Goal: Complete application form

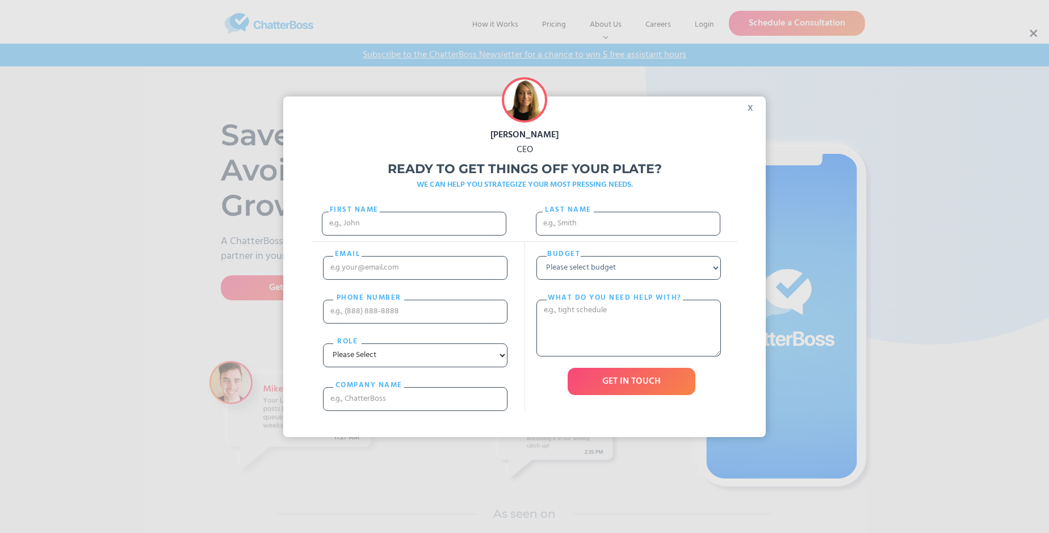
click at [1032, 33] on div "[PERSON_NAME] CEO Ready to get things off your plate? WE CAN HELP YOU STRATEGIZ…" at bounding box center [524, 266] width 1049 height 533
click at [414, 234] on input "First Name" at bounding box center [414, 224] width 184 height 24
type input "[PERSON_NAME]"
click at [628, 229] on input "Last name" at bounding box center [628, 224] width 184 height 24
type input "Kutch"
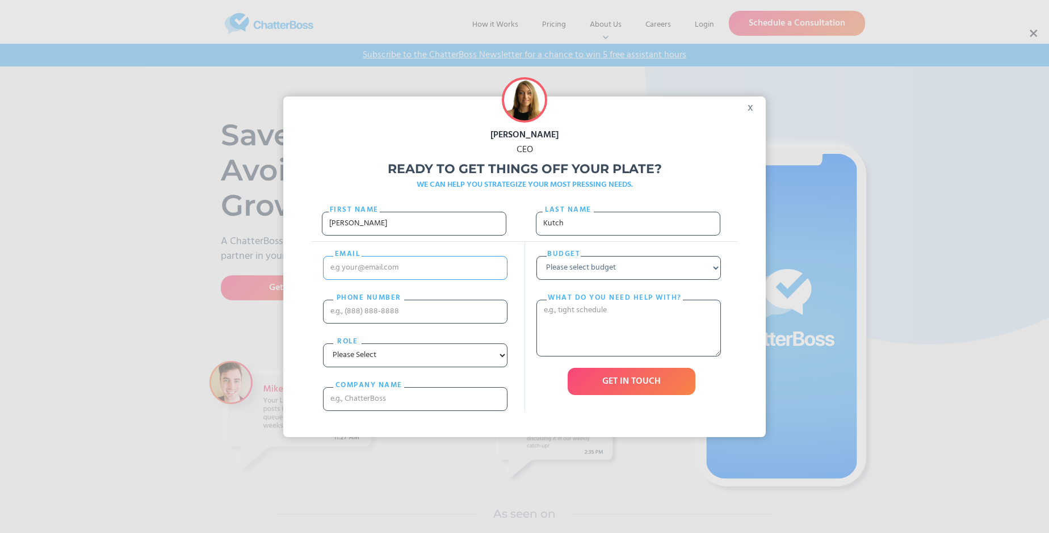
click at [415, 279] on input "email" at bounding box center [415, 268] width 184 height 24
type input "[EMAIL_ADDRESS][DOMAIN_NAME]"
click at [415, 322] on input "PHONE nUMBER" at bounding box center [415, 312] width 184 height 24
type input "17500293967"
click at [415, 411] on input "cOMPANY NAME" at bounding box center [415, 399] width 184 height 24
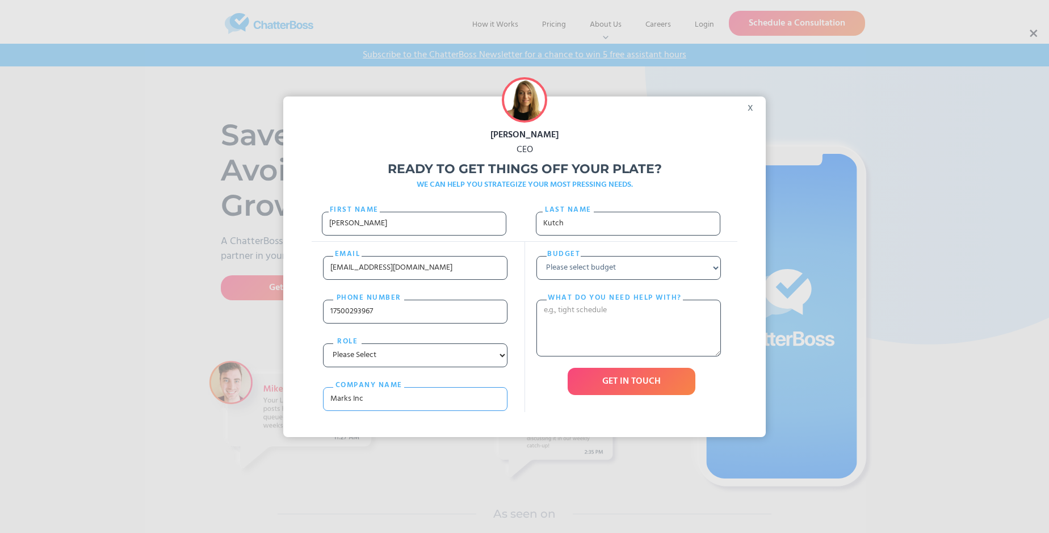
type input "Marks Inc"
select select "Under $700"
click at [628, 350] on textarea "What do you need help with?" at bounding box center [628, 328] width 184 height 57
type textarea "turpis"
click at [631, 395] on input "GET IN TOUCH" at bounding box center [632, 381] width 128 height 27
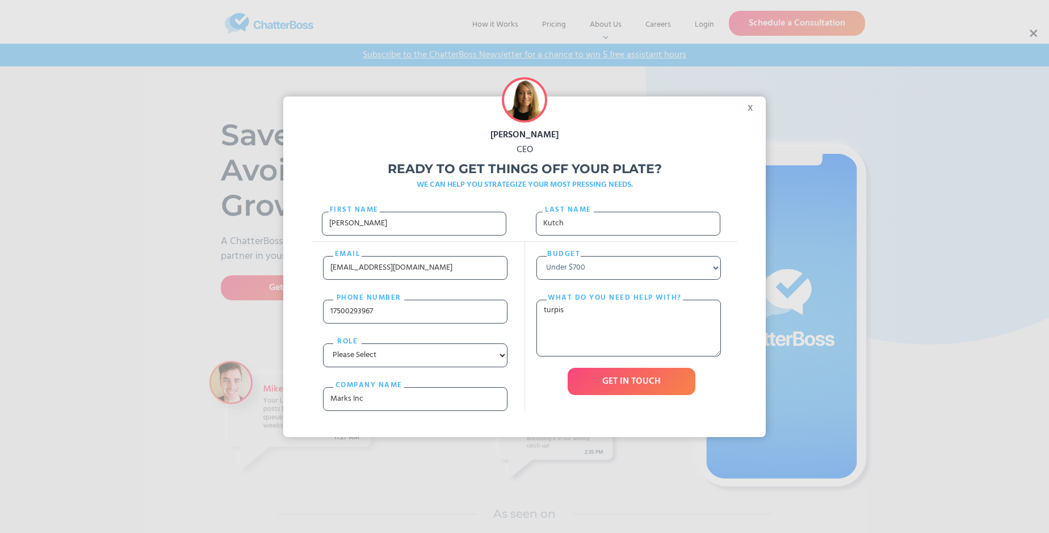
type input "Please wait..."
